Goal: Find specific page/section: Find specific page/section

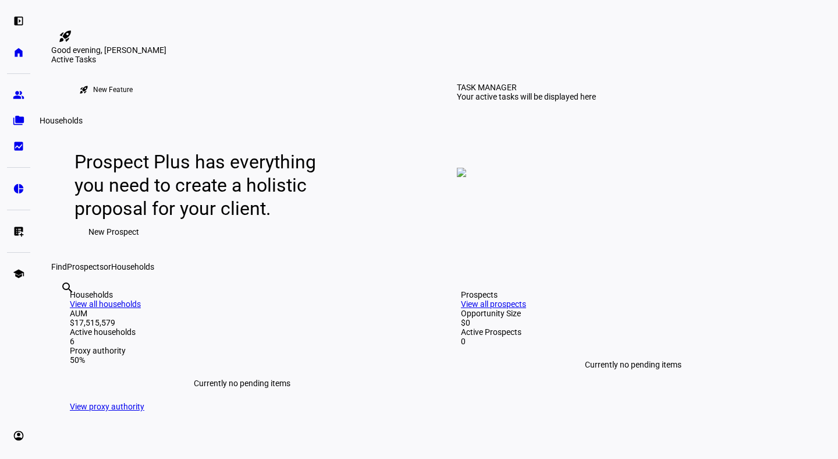
click at [17, 118] on eth-mat-symbol "folder_copy" at bounding box center [19, 121] width 12 height 12
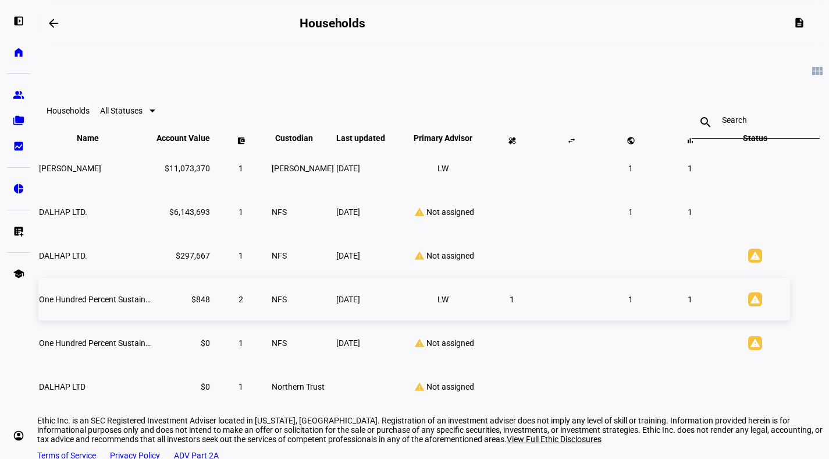
click at [695, 310] on td "1" at bounding box center [690, 299] width 58 height 42
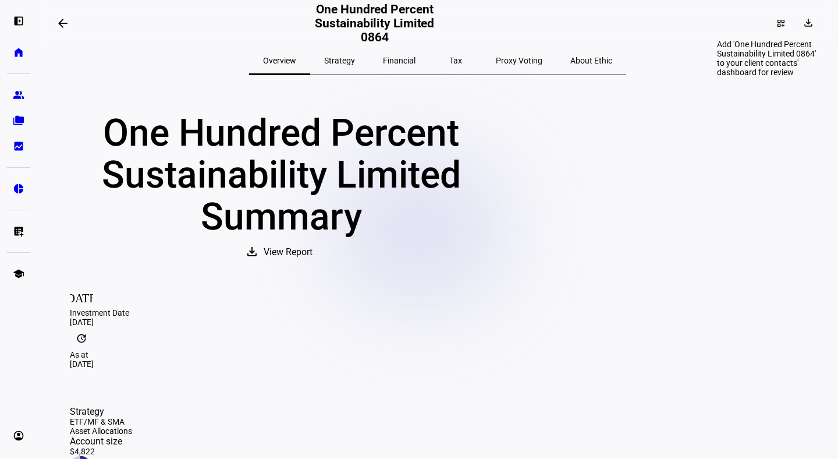
click at [776, 19] on mat-icon "dashboard_customize" at bounding box center [780, 23] width 9 height 9
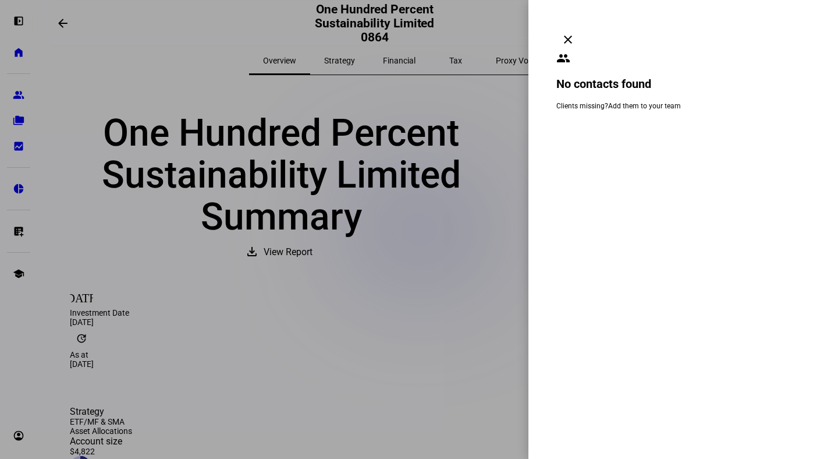
click at [575, 33] on mat-icon "clear" at bounding box center [568, 40] width 14 height 14
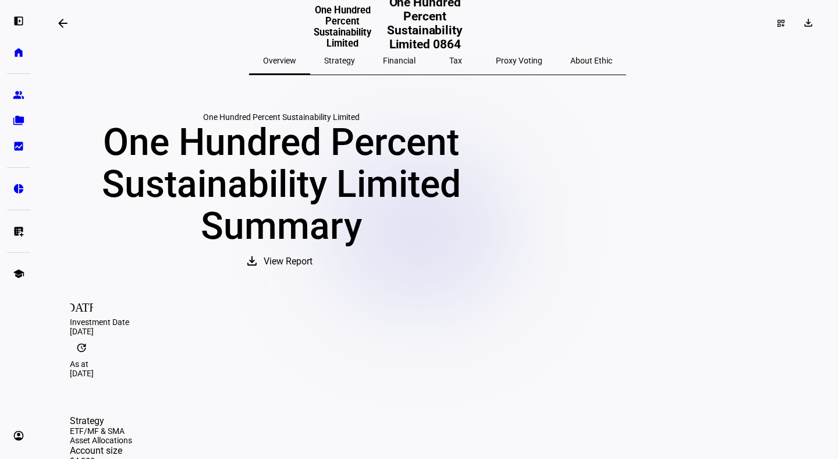
click at [450, 53] on span "Tax" at bounding box center [455, 61] width 13 height 28
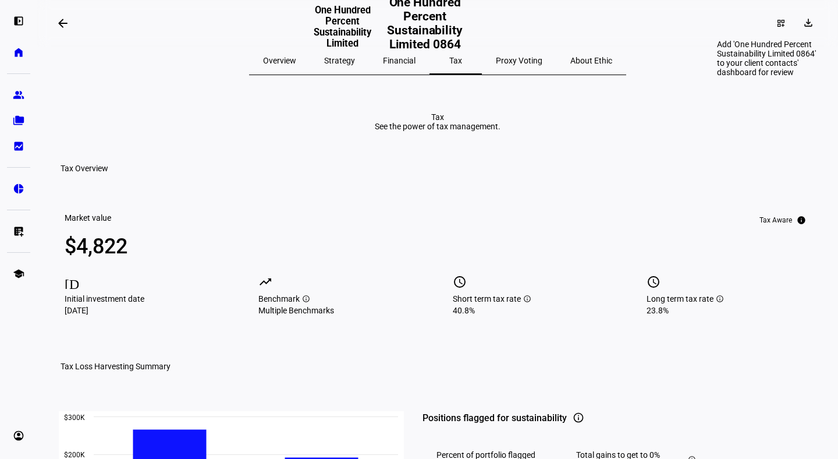
click at [778, 21] on div "dashboard_customize" at bounding box center [781, 23] width 26 height 19
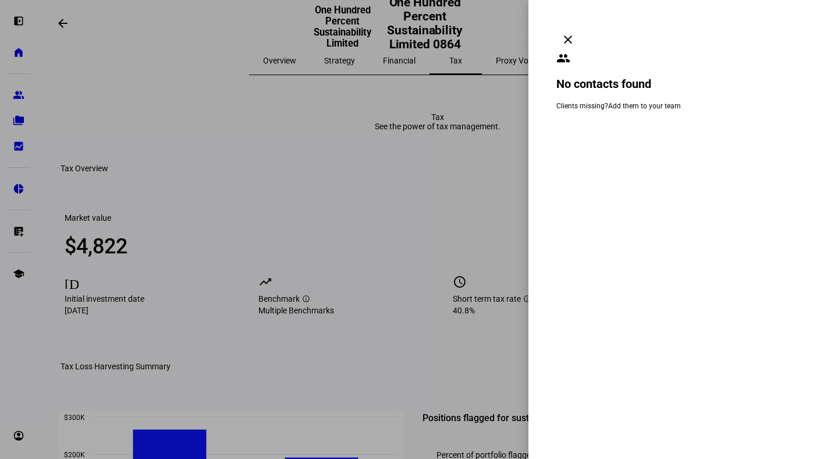
click at [575, 33] on mat-icon "clear" at bounding box center [568, 40] width 14 height 14
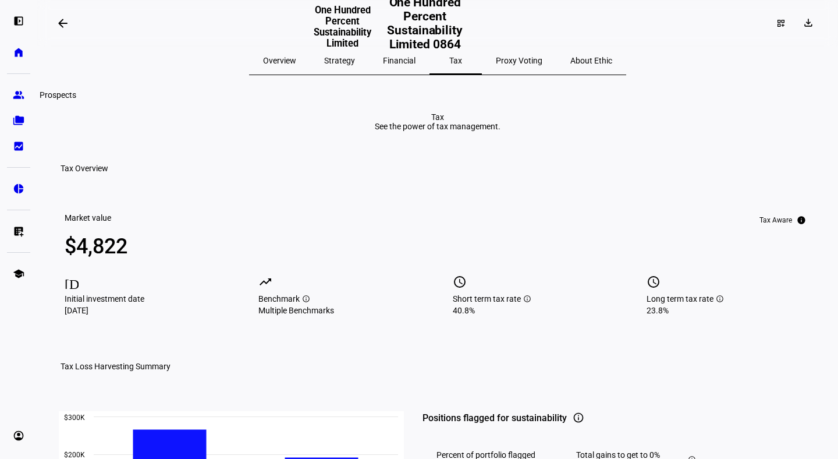
click at [22, 116] on eth-mat-symbol "folder_copy" at bounding box center [19, 121] width 12 height 12
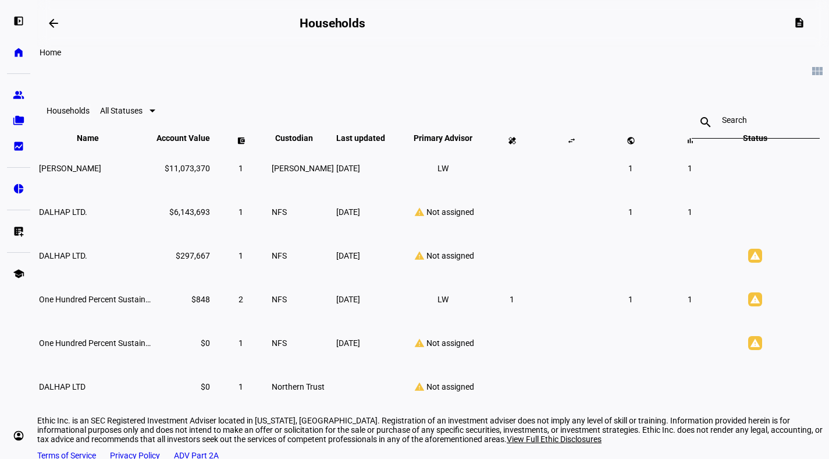
click at [23, 50] on eth-mat-symbol "home" at bounding box center [19, 53] width 12 height 12
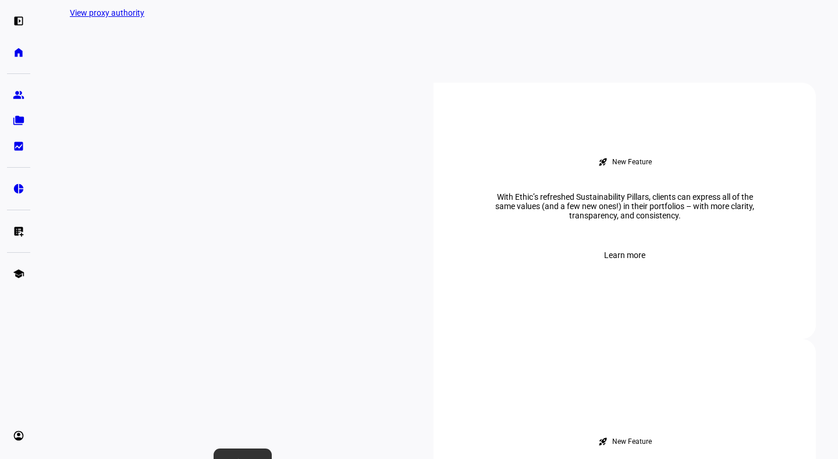
scroll to position [393, 0]
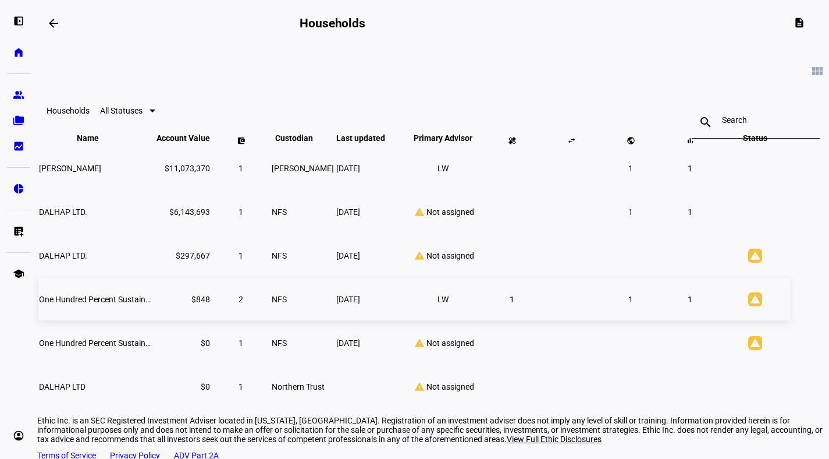
click at [624, 315] on td "1" at bounding box center [631, 299] width 58 height 42
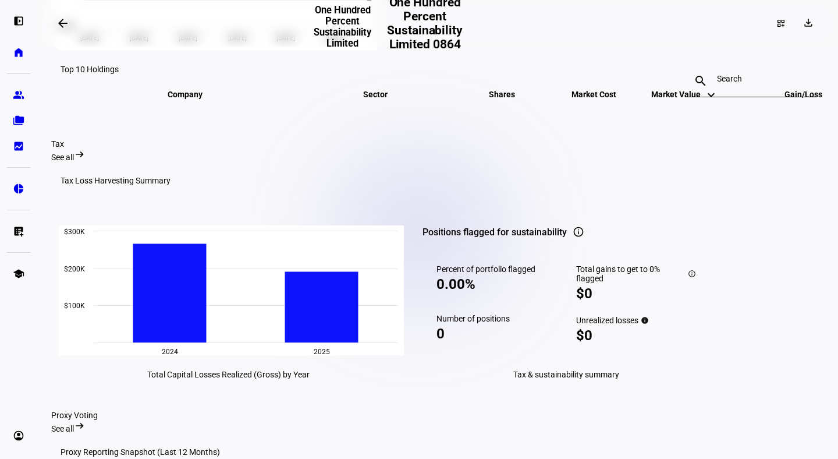
scroll to position [750, 0]
